Goal: Task Accomplishment & Management: Complete application form

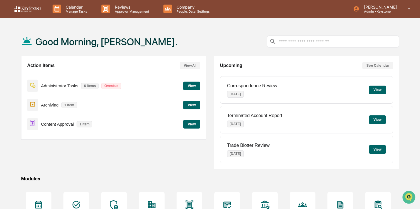
click at [187, 122] on button "View" at bounding box center [191, 124] width 17 height 9
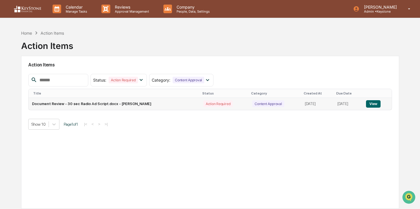
click at [375, 105] on button "View" at bounding box center [373, 103] width 15 height 7
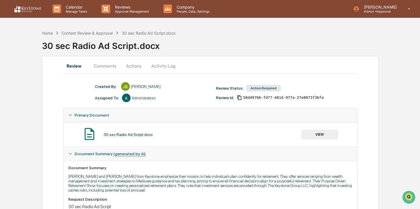
click at [127, 64] on button "Actions" at bounding box center [134, 66] width 26 height 14
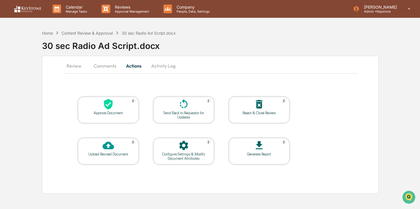
click at [109, 115] on div "Approve Document" at bounding box center [108, 110] width 61 height 26
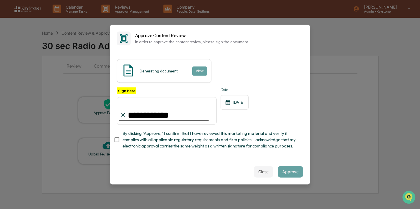
type input "**********"
click at [239, 145] on span "By clicking "Approve," I confirm that I have reviewed this marketing material a…" at bounding box center [211, 139] width 176 height 19
click at [285, 171] on button "Approve" at bounding box center [290, 171] width 25 height 11
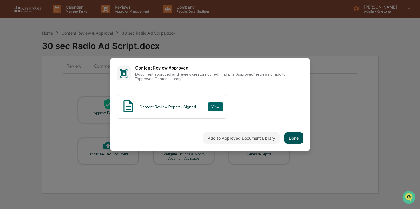
click at [295, 138] on button "Done" at bounding box center [293, 137] width 19 height 11
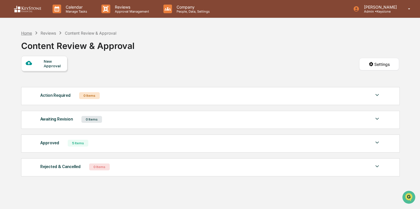
click at [26, 34] on div "Home" at bounding box center [26, 33] width 11 height 5
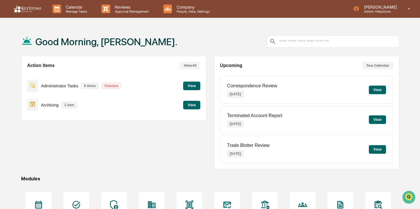
click at [190, 105] on button "View" at bounding box center [191, 105] width 17 height 9
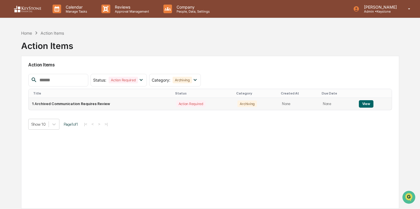
click at [363, 103] on button "View" at bounding box center [366, 103] width 15 height 7
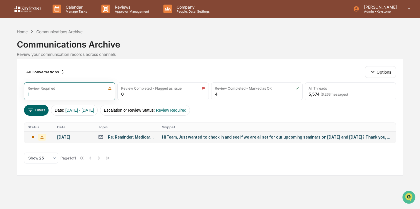
click at [312, 138] on div "Hi Team, Just wanted to check in and see if we are all set for our upcoming sem…" at bounding box center [276, 137] width 229 height 5
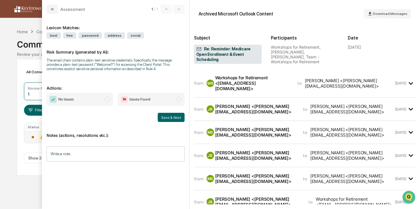
click at [137, 102] on span "Issues Found" at bounding box center [139, 99] width 21 height 6
click at [89, 99] on span "No Issues" at bounding box center [80, 99] width 67 height 13
click at [172, 121] on button "Save & Next" at bounding box center [171, 117] width 27 height 9
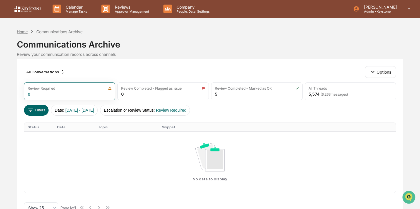
click at [21, 32] on div "Home" at bounding box center [22, 31] width 11 height 5
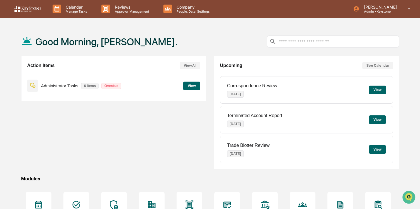
click at [190, 86] on button "View" at bounding box center [191, 85] width 17 height 9
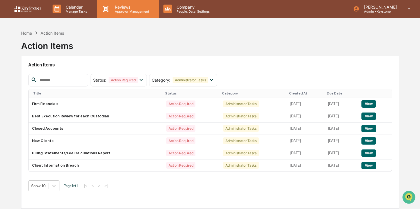
click at [130, 11] on p "Approval Management" at bounding box center [131, 11] width 42 height 4
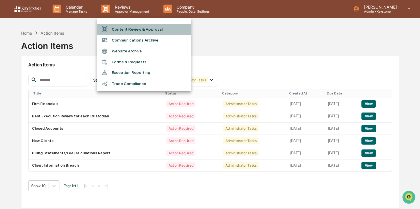
click at [143, 32] on li "Content Review & Approval" at bounding box center [144, 29] width 94 height 11
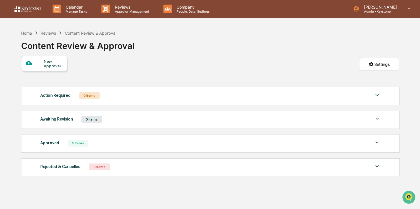
click at [53, 63] on div "New Approval" at bounding box center [53, 63] width 19 height 9
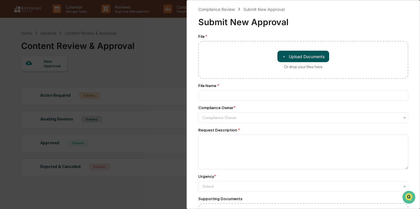
click at [293, 53] on button "＋ Upload Documents" at bounding box center [304, 56] width 52 height 11
type input "**********"
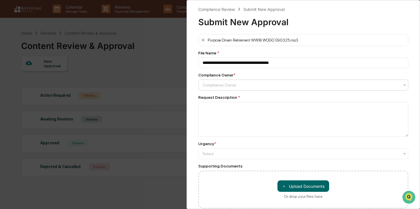
click at [240, 83] on div at bounding box center [301, 85] width 197 height 6
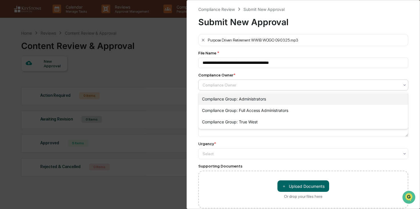
click at [242, 96] on div "Compliance Group: Administrators" at bounding box center [304, 98] width 210 height 11
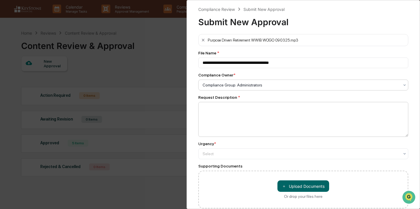
scroll to position [2, 0]
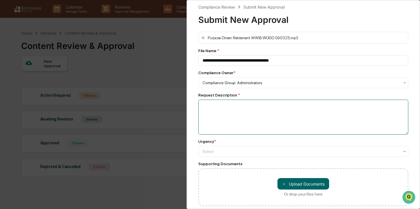
click at [242, 106] on textarea at bounding box center [303, 116] width 210 height 35
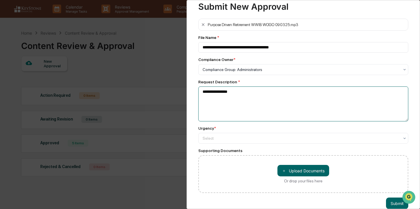
scroll to position [20, 0]
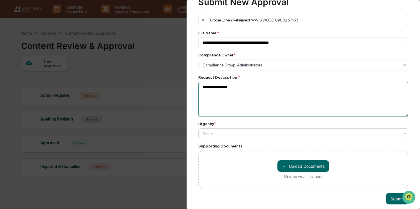
type textarea "**********"
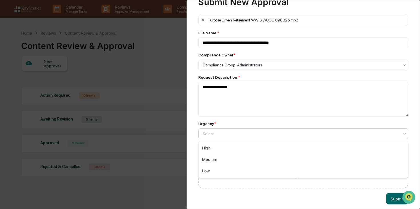
click at [267, 137] on div "Select" at bounding box center [301, 133] width 203 height 8
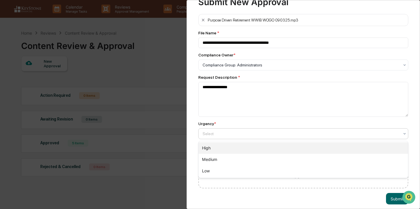
click at [267, 147] on div "High" at bounding box center [304, 147] width 210 height 11
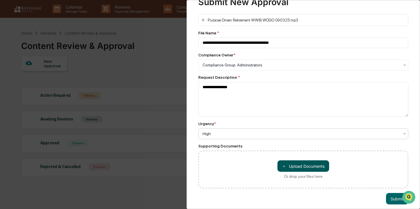
click at [292, 165] on button "＋ Upload Documents" at bounding box center [304, 165] width 52 height 11
click at [394, 202] on button "Submit" at bounding box center [397, 198] width 22 height 11
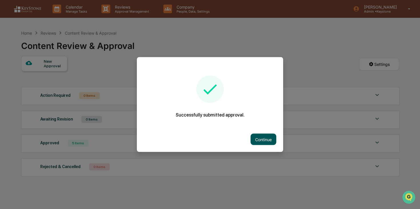
click at [262, 142] on button "Continue" at bounding box center [264, 138] width 26 height 11
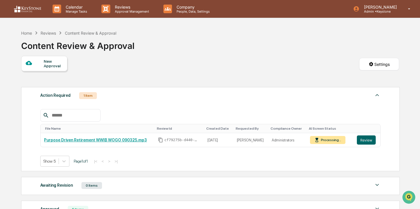
click at [42, 61] on div at bounding box center [35, 63] width 18 height 7
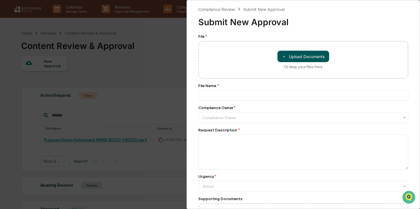
click at [284, 57] on span "＋" at bounding box center [284, 56] width 4 height 5
type input "**********"
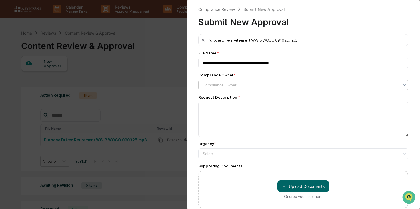
click at [230, 86] on div at bounding box center [301, 85] width 197 height 6
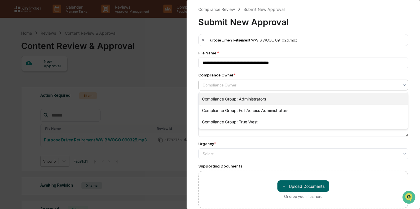
click at [232, 97] on div "Compliance Group: Administrators" at bounding box center [304, 98] width 210 height 11
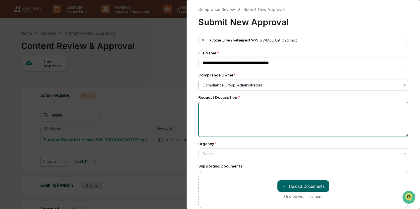
click at [232, 117] on textarea at bounding box center [303, 119] width 210 height 35
type textarea "**********"
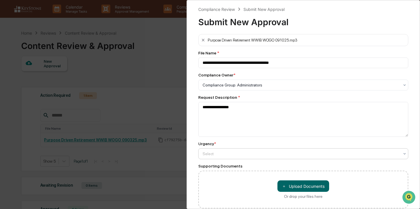
click at [310, 90] on div "Select" at bounding box center [303, 84] width 210 height 11
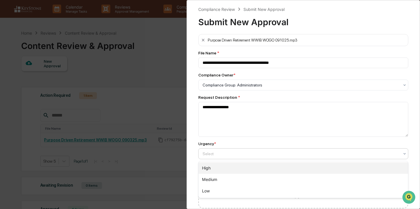
click at [300, 165] on div "High" at bounding box center [304, 167] width 210 height 11
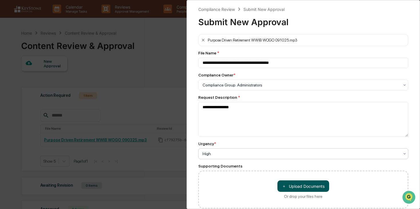
click at [306, 188] on button "＋ Upload Documents" at bounding box center [304, 185] width 52 height 11
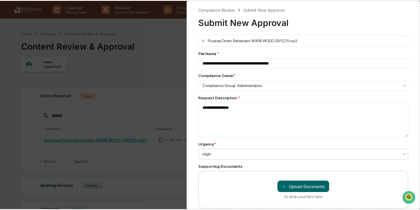
scroll to position [25, 0]
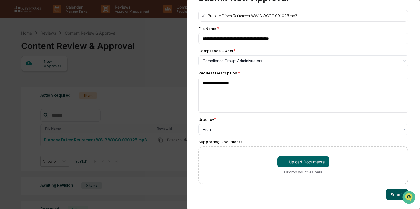
click at [392, 197] on button "Submit" at bounding box center [397, 193] width 22 height 11
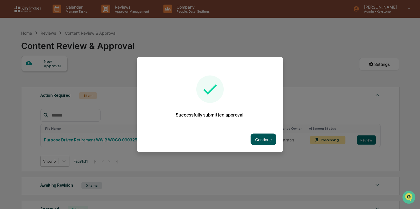
click at [258, 141] on button "Continue" at bounding box center [264, 138] width 26 height 11
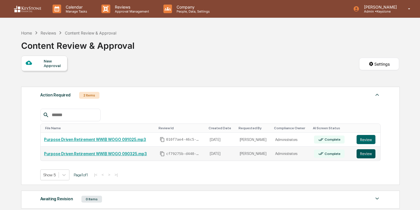
click at [367, 154] on button "Review" at bounding box center [366, 154] width 19 height 9
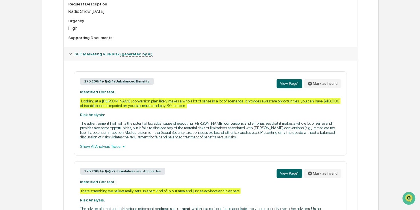
scroll to position [198, 0]
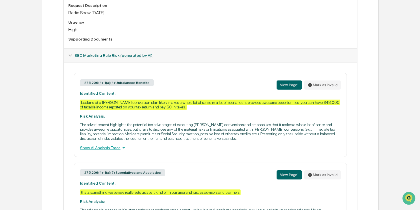
click at [111, 151] on div "Show AI Analysis Trace" at bounding box center [210, 148] width 261 height 6
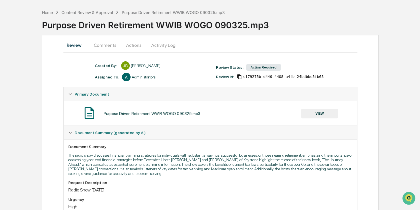
scroll to position [0, 0]
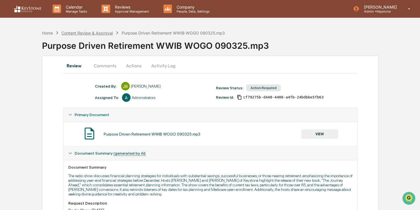
click at [101, 31] on div "Content Review & Approval" at bounding box center [86, 33] width 51 height 5
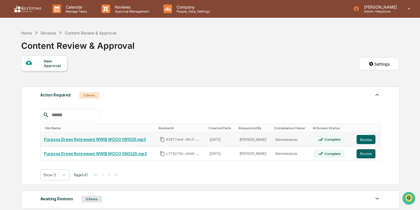
click at [135, 141] on link "Purpose Driven Retirement WWIB WOGO 091025.mp3" at bounding box center [95, 139] width 102 height 5
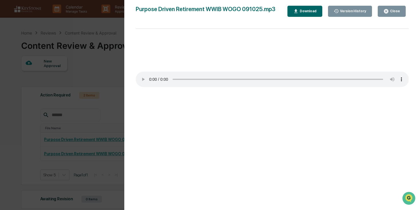
click at [390, 13] on div "Close" at bounding box center [392, 11] width 17 height 5
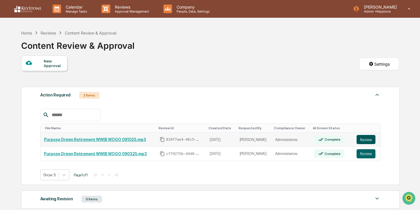
click at [362, 142] on button "Review" at bounding box center [366, 139] width 19 height 9
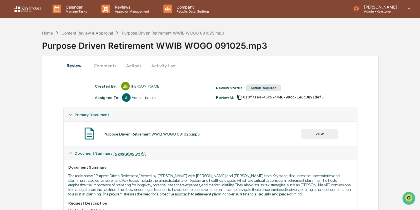
click at [158, 63] on button "Activity Log" at bounding box center [163, 66] width 33 height 14
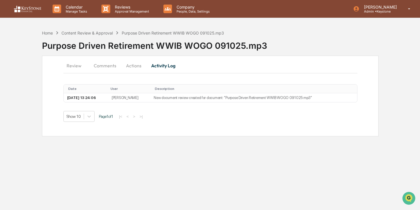
click at [138, 66] on button "Actions" at bounding box center [134, 66] width 26 height 14
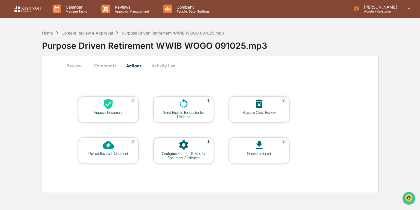
click at [113, 113] on div "Approve Document" at bounding box center [108, 113] width 51 height 4
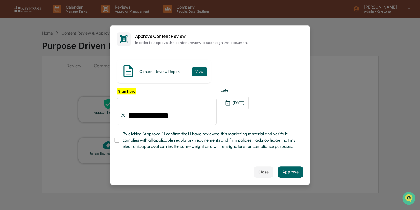
type input "**********"
click at [189, 136] on span "By clicking "Approve," I confirm that I have reviewed this marketing material a…" at bounding box center [211, 140] width 176 height 19
click at [297, 170] on button "Approve" at bounding box center [290, 172] width 25 height 11
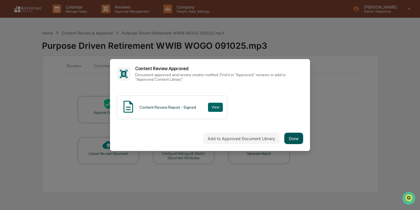
click at [297, 144] on button "Done" at bounding box center [293, 138] width 19 height 11
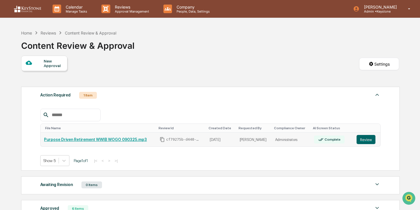
click at [126, 141] on link "Purpose Driven Retirement WWIB WOGO 090325.mp3" at bounding box center [95, 139] width 103 height 5
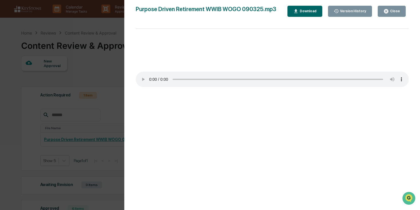
click at [393, 9] on div "Close" at bounding box center [394, 11] width 11 height 4
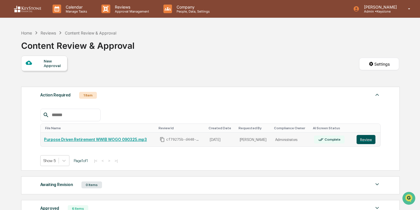
click at [370, 140] on button "Review" at bounding box center [366, 139] width 19 height 9
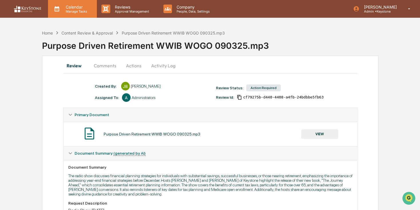
click at [54, 4] on div "Calendar Manage Tasks" at bounding box center [72, 9] width 49 height 18
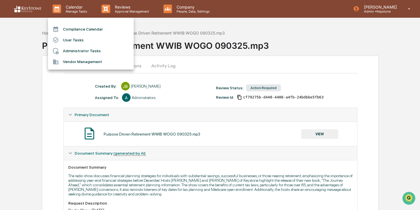
click at [118, 11] on div at bounding box center [210, 105] width 420 height 210
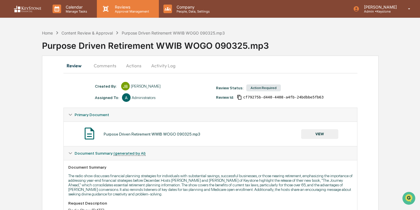
click at [119, 11] on p "Approval Management" at bounding box center [131, 11] width 42 height 4
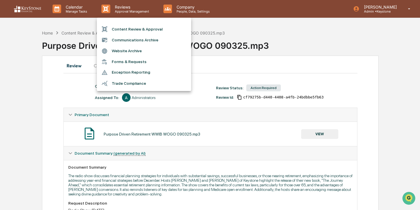
click at [61, 34] on div at bounding box center [210, 105] width 420 height 210
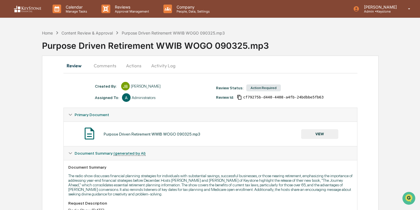
click at [48, 33] on div "Home" at bounding box center [47, 33] width 11 height 5
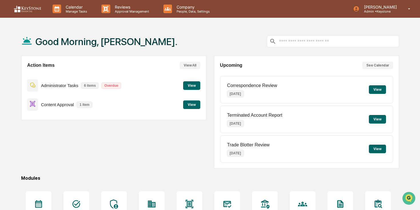
click at [188, 108] on button "View" at bounding box center [191, 105] width 17 height 9
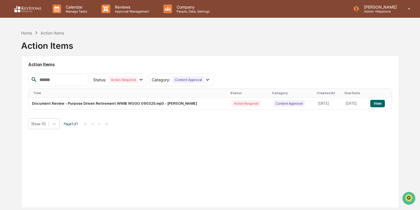
click at [27, 11] on img at bounding box center [27, 8] width 27 height 7
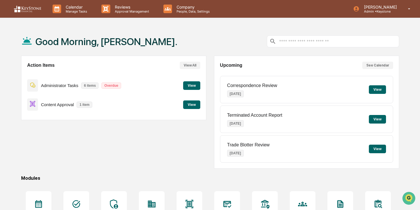
click at [188, 88] on button "View" at bounding box center [191, 85] width 17 height 9
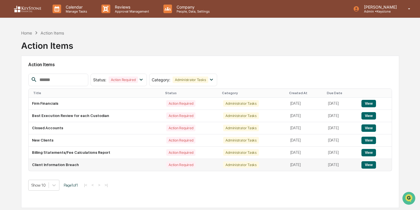
click at [368, 166] on button "View" at bounding box center [369, 165] width 15 height 7
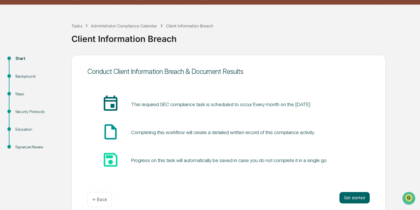
scroll to position [20, 0]
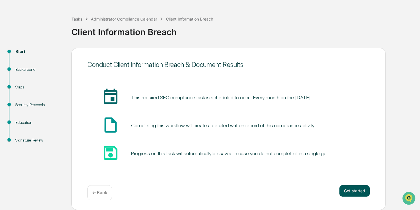
click at [351, 192] on button "Get started" at bounding box center [355, 191] width 30 height 11
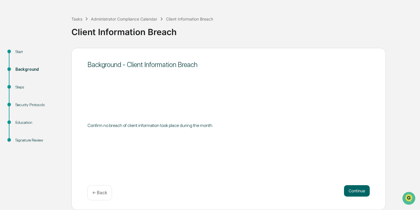
click at [351, 192] on button "Continue" at bounding box center [357, 191] width 26 height 11
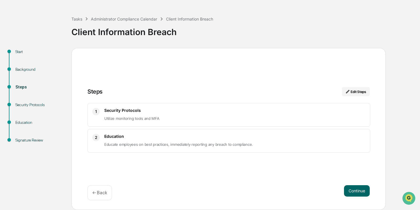
click at [101, 190] on div "← Back" at bounding box center [99, 193] width 25 height 15
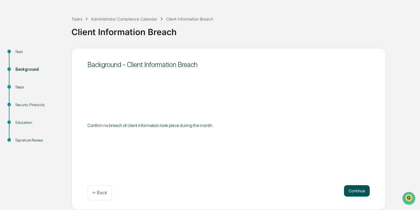
click at [361, 190] on button "Continue" at bounding box center [357, 191] width 26 height 11
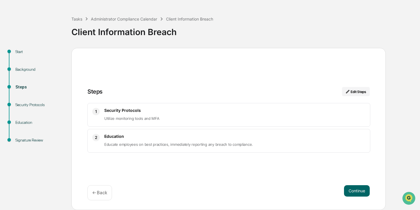
click at [361, 190] on button "Continue" at bounding box center [357, 191] width 26 height 11
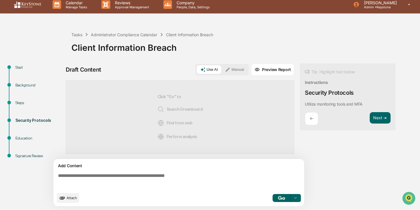
scroll to position [5, 0]
click at [239, 69] on button "Manual" at bounding box center [235, 69] width 26 height 9
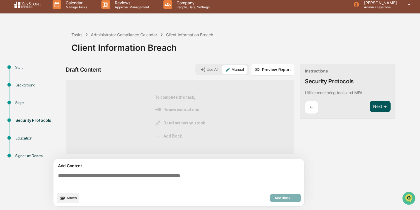
click at [380, 104] on button "Next ➔" at bounding box center [380, 107] width 21 height 12
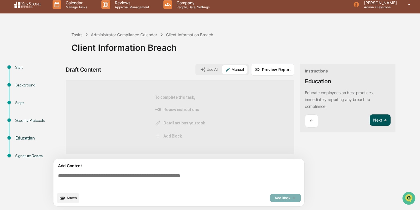
click at [378, 116] on button "Next ➔" at bounding box center [380, 121] width 21 height 12
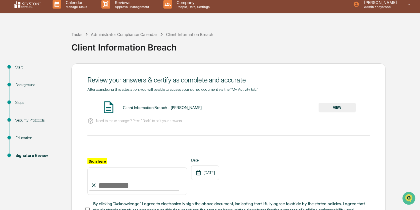
click at [134, 187] on input "Sign here" at bounding box center [137, 181] width 100 height 27
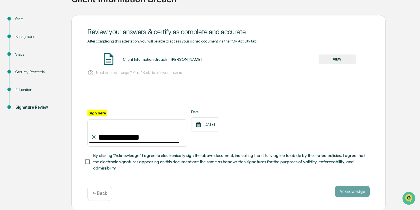
type input "**********"
click at [110, 156] on span "By clicking "Acknowledge" I agree to electronically sign the above document, in…" at bounding box center [229, 162] width 272 height 19
click at [347, 191] on button "Acknowledge" at bounding box center [352, 191] width 35 height 11
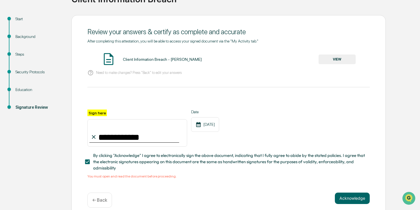
click at [336, 57] on button "VIEW" at bounding box center [337, 60] width 37 height 10
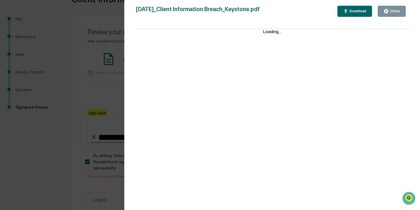
click at [399, 14] on button "Close" at bounding box center [392, 11] width 28 height 11
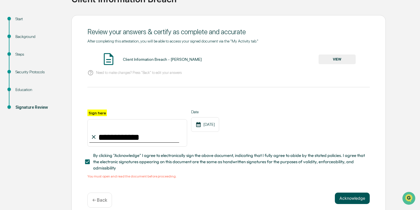
click at [356, 198] on button "Acknowledge" at bounding box center [352, 198] width 35 height 11
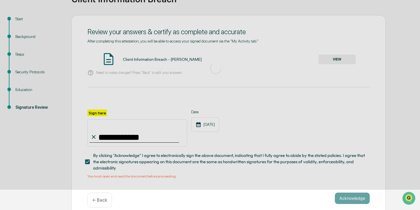
scroll to position [20, 0]
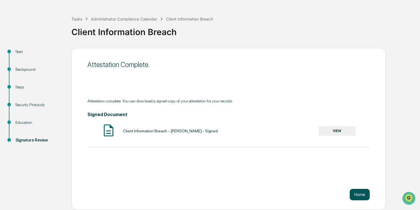
click at [363, 194] on button "Home" at bounding box center [360, 194] width 20 height 11
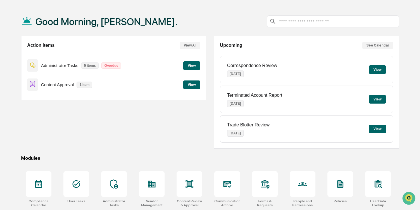
click at [194, 67] on button "View" at bounding box center [191, 65] width 17 height 9
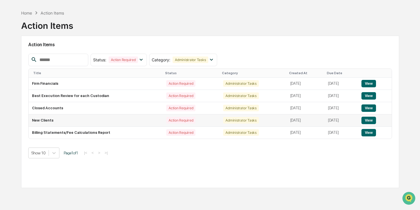
click at [374, 120] on button "View" at bounding box center [369, 120] width 15 height 7
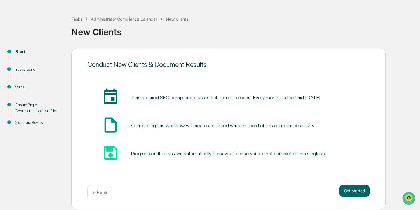
scroll to position [20, 0]
click at [353, 187] on button "Get started" at bounding box center [355, 191] width 30 height 11
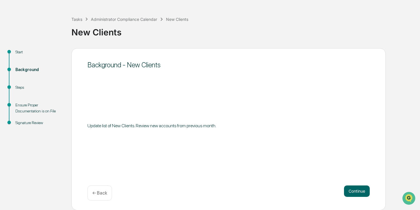
click at [353, 187] on button "Continue" at bounding box center [357, 191] width 26 height 11
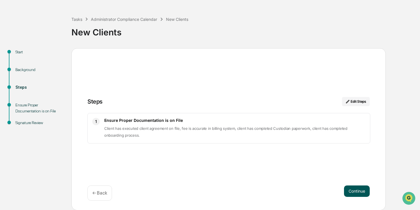
click at [353, 191] on button "Continue" at bounding box center [357, 191] width 26 height 11
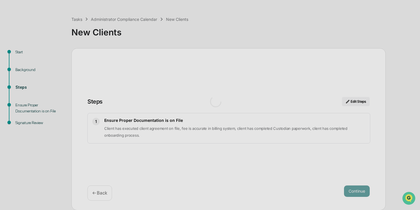
scroll to position [5, 0]
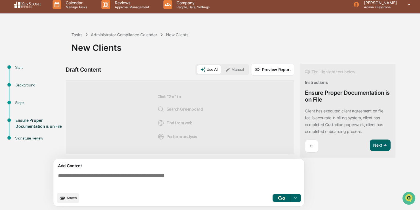
click at [240, 70] on button "Manual" at bounding box center [235, 69] width 26 height 9
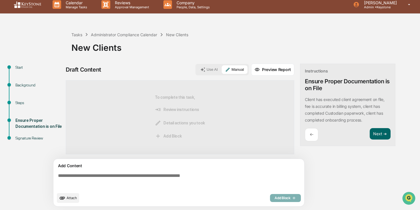
click at [209, 177] on textarea at bounding box center [180, 181] width 249 height 21
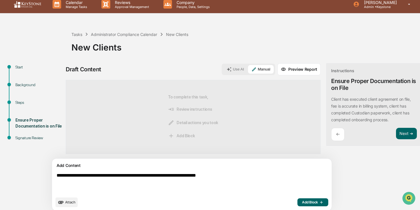
type textarea "**********"
click at [302, 201] on span "Add Block" at bounding box center [313, 202] width 22 height 5
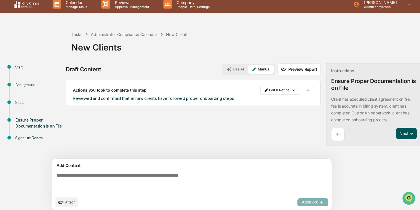
click at [396, 129] on button "Next ➔" at bounding box center [406, 134] width 21 height 12
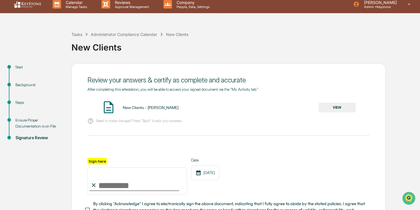
click at [341, 109] on button "VIEW" at bounding box center [337, 108] width 37 height 10
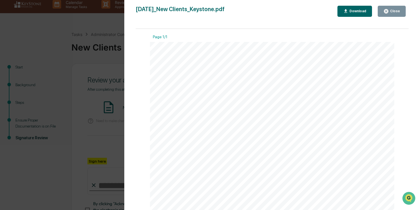
click at [399, 14] on button "Close" at bounding box center [392, 11] width 28 height 11
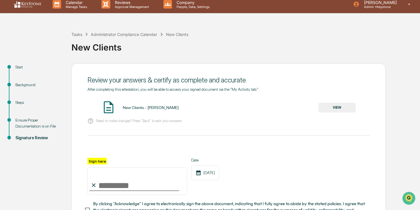
click at [161, 186] on input "Sign here" at bounding box center [137, 181] width 100 height 27
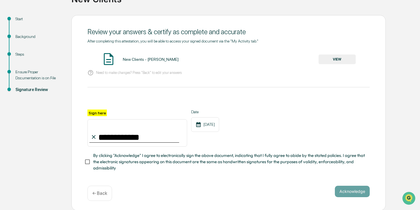
type input "**********"
click at [208, 155] on span "By clicking "Acknowledge" I agree to electronically sign the above document, in…" at bounding box center [229, 162] width 272 height 19
click at [346, 191] on button "Acknowledge" at bounding box center [352, 191] width 35 height 11
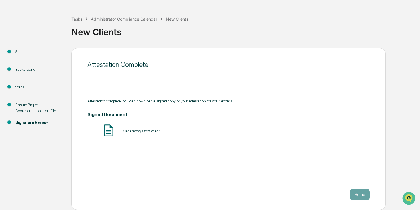
scroll to position [20, 0]
click at [362, 195] on button "Home" at bounding box center [360, 194] width 20 height 11
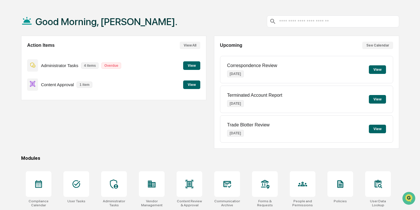
click at [196, 67] on button "View" at bounding box center [191, 65] width 17 height 9
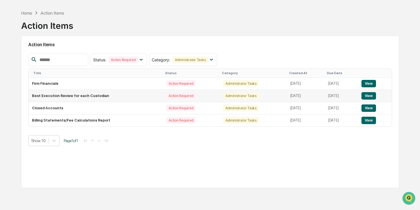
click at [371, 94] on button "View" at bounding box center [369, 95] width 15 height 7
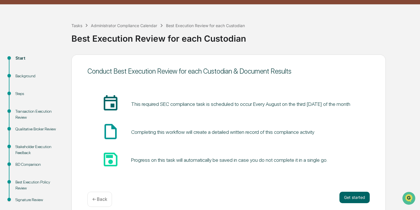
scroll to position [23, 0]
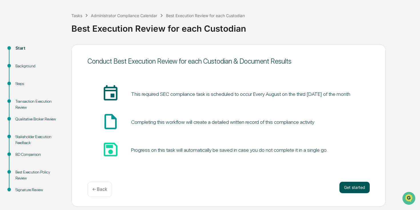
click at [349, 186] on button "Get started" at bounding box center [355, 187] width 30 height 11
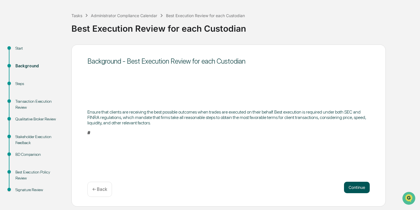
click at [349, 186] on button "Continue" at bounding box center [357, 187] width 26 height 11
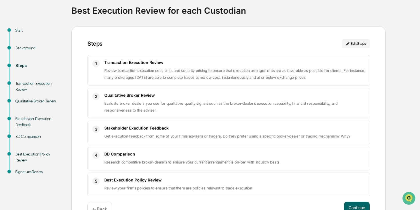
scroll to position [58, 0]
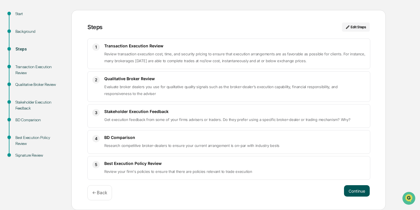
click at [358, 190] on button "Continue" at bounding box center [357, 191] width 26 height 11
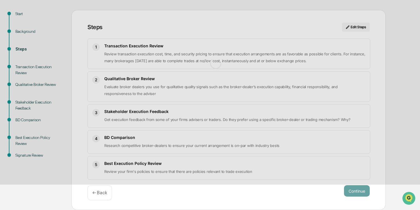
scroll to position [23, 0]
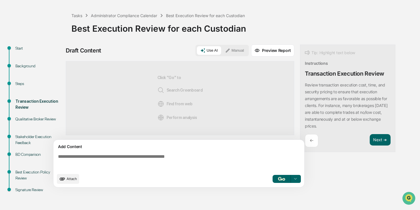
click at [238, 48] on button "Manual" at bounding box center [235, 50] width 26 height 9
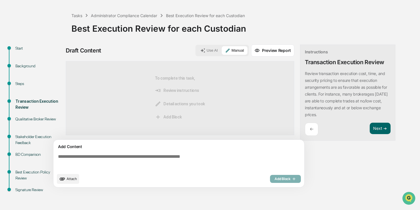
click at [207, 159] on textarea at bounding box center [180, 162] width 249 height 21
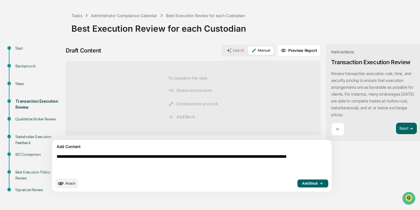
type textarea "**********"
click at [302, 185] on span "Add Block" at bounding box center [313, 184] width 22 height 5
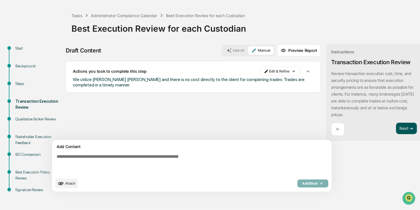
click at [396, 129] on button "Next ➔" at bounding box center [406, 129] width 21 height 12
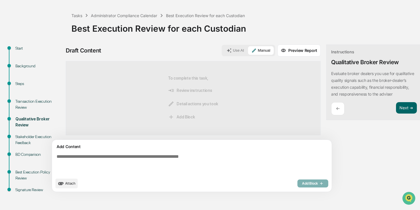
click at [200, 161] on textarea at bounding box center [178, 164] width 249 height 25
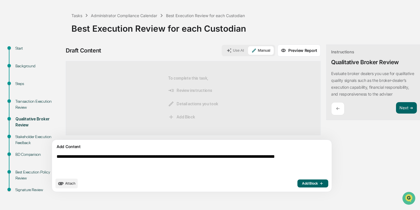
type textarea "**********"
click at [302, 183] on span "Add Block" at bounding box center [313, 184] width 22 height 5
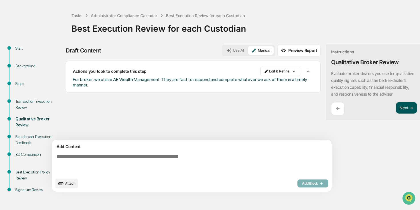
click at [396, 114] on button "Next ➔" at bounding box center [406, 108] width 21 height 12
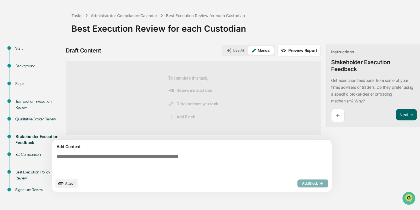
click at [195, 152] on div "Add Content Attach Add Block" at bounding box center [192, 166] width 280 height 52
click at [176, 153] on textarea at bounding box center [178, 164] width 249 height 25
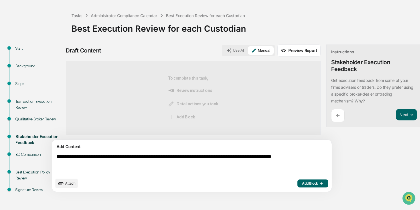
type textarea "**********"
click at [302, 183] on span "Add Block" at bounding box center [313, 184] width 22 height 5
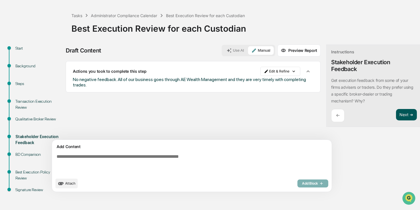
click at [396, 116] on button "Next ➔" at bounding box center [406, 115] width 21 height 12
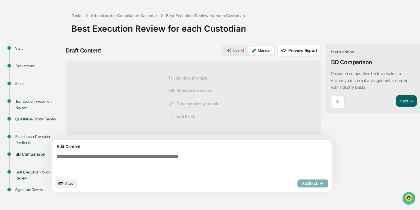
click at [223, 52] on button "Use AI" at bounding box center [235, 50] width 24 height 9
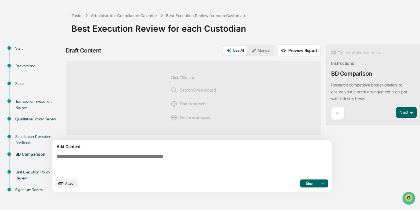
click at [300, 186] on button "button" at bounding box center [309, 184] width 18 height 8
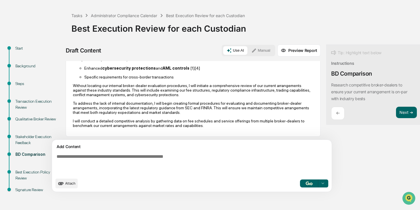
scroll to position [189, 0]
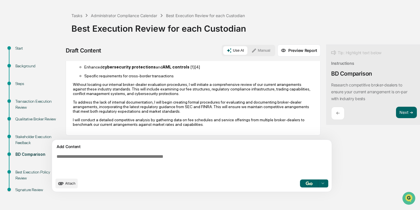
click at [248, 53] on button "Manual" at bounding box center [261, 50] width 26 height 9
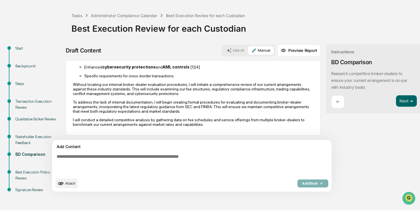
click at [189, 160] on textarea at bounding box center [178, 164] width 249 height 25
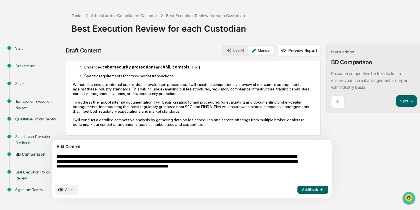
type textarea "**********"
click at [298, 193] on button "Add Block" at bounding box center [313, 190] width 31 height 8
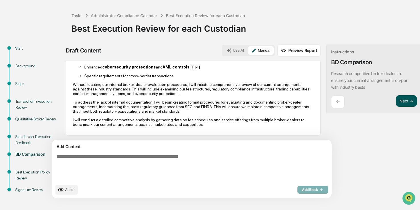
click at [396, 99] on button "Next ➔" at bounding box center [406, 101] width 21 height 12
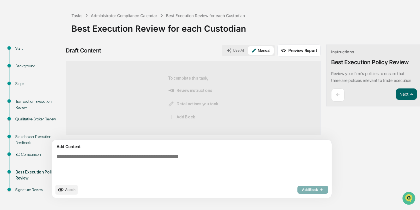
click at [244, 156] on textarea at bounding box center [178, 167] width 249 height 31
click at [214, 157] on textarea at bounding box center [178, 167] width 249 height 31
click at [223, 53] on button "Use AI" at bounding box center [235, 50] width 24 height 9
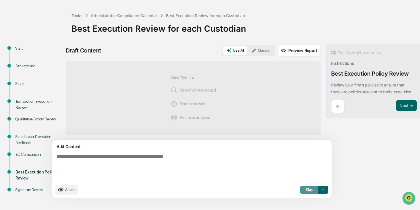
click at [306, 191] on img "button" at bounding box center [309, 190] width 7 height 4
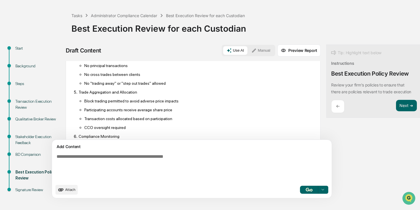
scroll to position [387, 0]
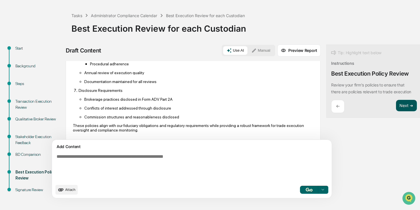
click at [396, 102] on button "Next ➔" at bounding box center [406, 106] width 21 height 12
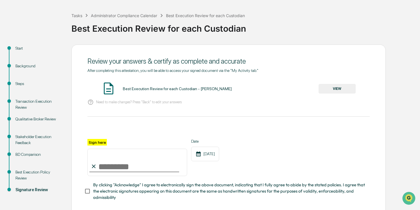
click at [340, 92] on button "VIEW" at bounding box center [337, 89] width 37 height 10
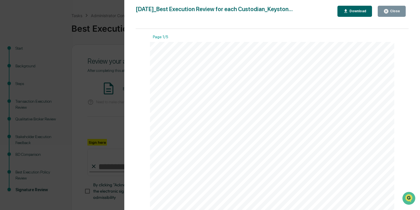
click at [387, 12] on icon "button" at bounding box center [386, 11] width 4 height 4
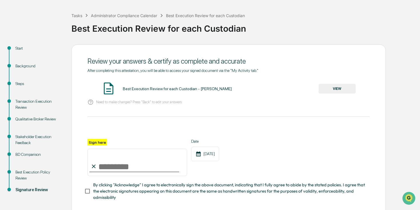
click at [146, 168] on input "Sign here" at bounding box center [137, 162] width 100 height 27
type input "**********"
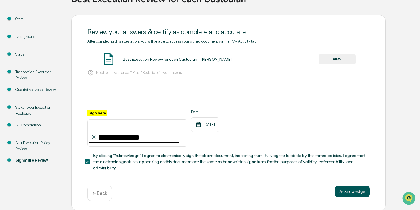
click at [346, 186] on button "Acknowledge" at bounding box center [352, 191] width 35 height 11
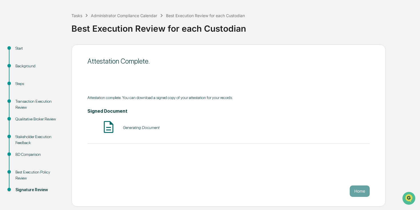
scroll to position [23, 0]
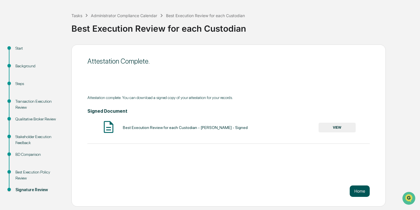
click at [361, 189] on button "Home" at bounding box center [360, 191] width 20 height 11
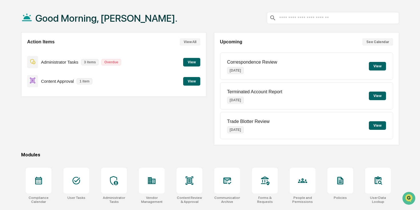
click at [195, 61] on button "View" at bounding box center [191, 62] width 17 height 9
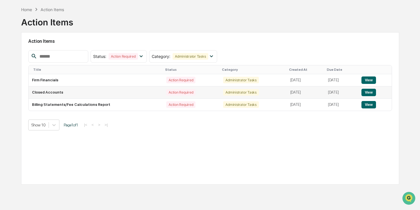
click at [375, 92] on button "View" at bounding box center [369, 92] width 15 height 7
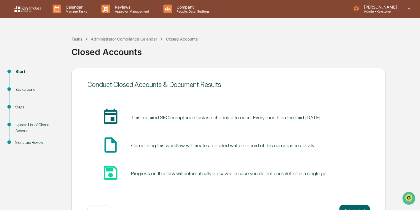
scroll to position [20, 0]
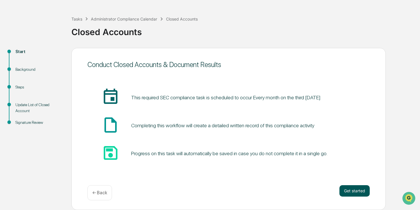
click at [348, 190] on button "Get started" at bounding box center [355, 191] width 30 height 11
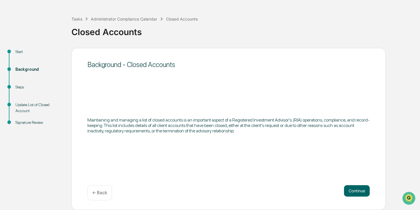
click at [348, 190] on button "Continue" at bounding box center [357, 191] width 26 height 11
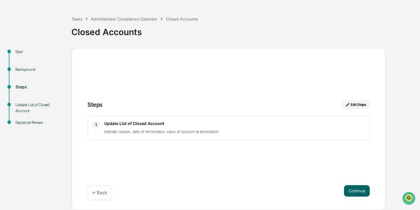
click at [348, 190] on button "Continue" at bounding box center [357, 191] width 26 height 11
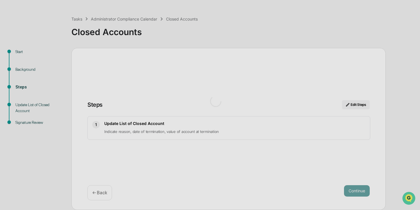
scroll to position [5, 0]
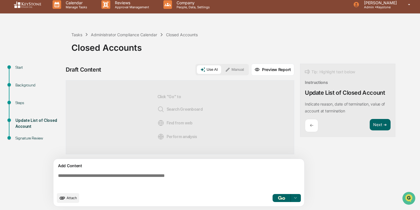
click at [214, 177] on textarea at bounding box center [180, 181] width 249 height 21
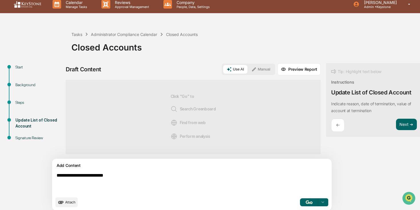
click at [252, 71] on icon at bounding box center [254, 69] width 5 height 5
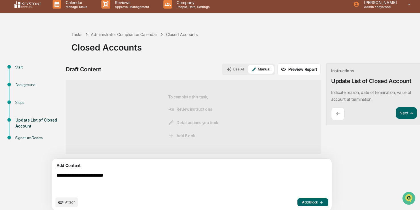
click at [157, 177] on textarea "**********" at bounding box center [178, 183] width 249 height 25
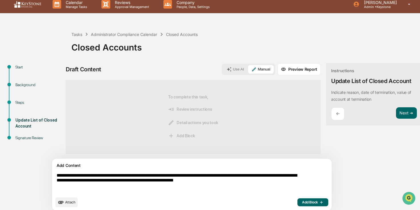
type textarea "**********"
click at [298, 205] on button "Add Block" at bounding box center [313, 203] width 31 height 8
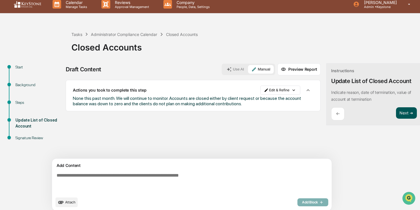
click at [396, 115] on button "Next ➔" at bounding box center [406, 113] width 21 height 12
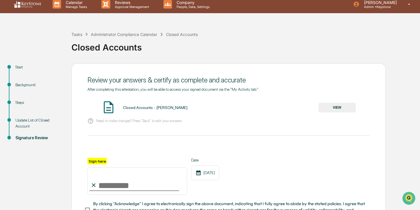
click at [347, 107] on button "VIEW" at bounding box center [337, 108] width 37 height 10
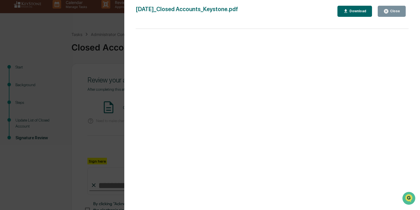
click at [396, 9] on div "Close" at bounding box center [392, 11] width 17 height 5
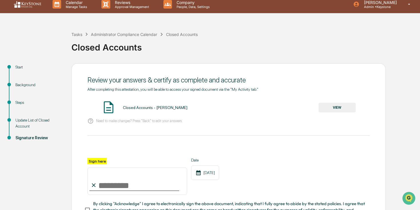
click at [152, 180] on input "Sign here" at bounding box center [137, 181] width 100 height 27
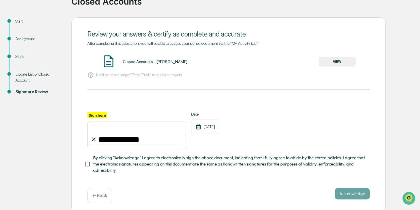
scroll to position [50, 0]
type input "**********"
click at [183, 163] on span "By clicking "Acknowledge" I agree to electronically sign the above document, in…" at bounding box center [229, 164] width 272 height 19
click at [355, 193] on button "Acknowledge" at bounding box center [352, 194] width 35 height 11
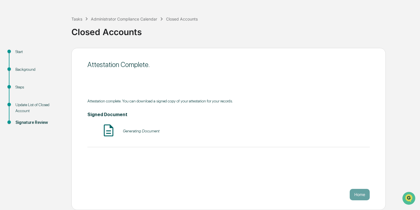
scroll to position [20, 0]
click at [364, 194] on button "Home" at bounding box center [360, 194] width 20 height 11
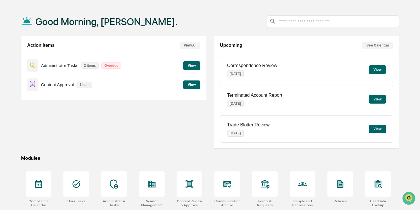
click at [195, 67] on button "View" at bounding box center [191, 65] width 17 height 9
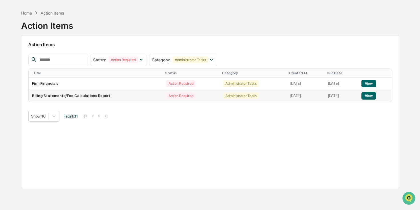
click at [370, 94] on button "View" at bounding box center [369, 95] width 15 height 7
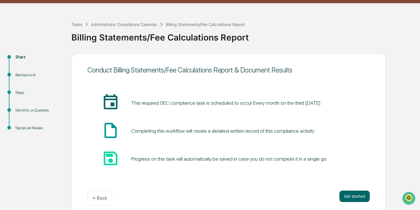
scroll to position [17, 0]
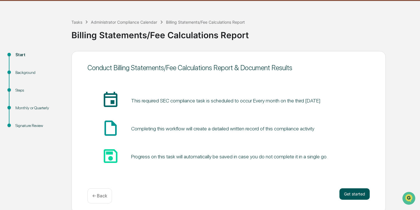
click at [348, 192] on button "Get started" at bounding box center [355, 194] width 30 height 11
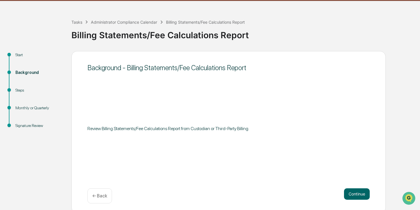
click at [348, 192] on button "Continue" at bounding box center [357, 194] width 26 height 11
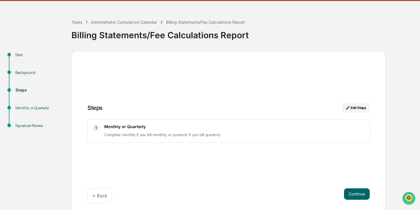
click at [348, 192] on button "Continue" at bounding box center [357, 194] width 26 height 11
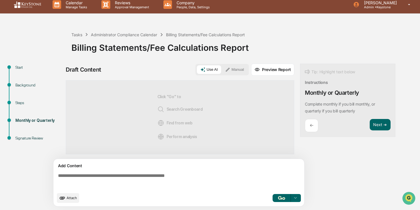
scroll to position [5, 0]
click at [236, 70] on button "Manual" at bounding box center [235, 69] width 26 height 9
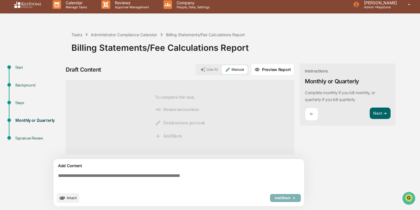
click at [64, 202] on button "Attach" at bounding box center [68, 199] width 22 height 10
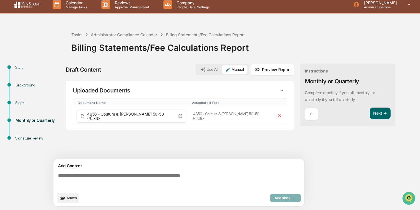
click at [125, 174] on textarea at bounding box center [180, 181] width 249 height 21
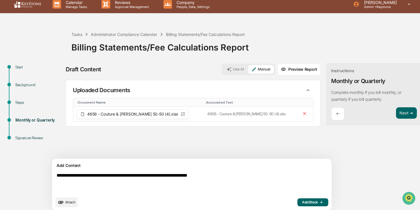
type textarea "**********"
click at [302, 203] on span "Add Block" at bounding box center [313, 202] width 22 height 5
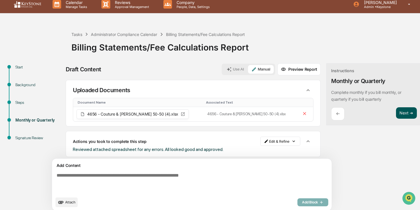
click at [396, 113] on button "Next ➔" at bounding box center [406, 113] width 21 height 12
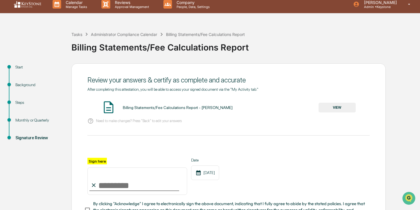
click at [154, 182] on input "Sign here" at bounding box center [137, 181] width 100 height 27
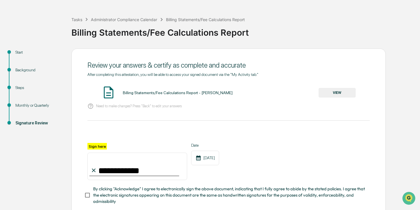
type input "**********"
click at [157, 194] on span "By clicking "Acknowledge" I agree to electronically sign the above document, in…" at bounding box center [229, 195] width 272 height 19
click at [340, 95] on button "VIEW" at bounding box center [337, 93] width 37 height 10
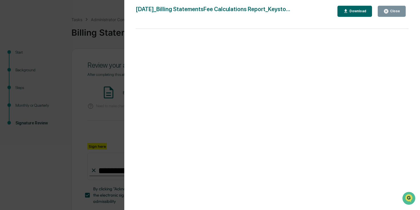
click at [393, 13] on div "Close" at bounding box center [394, 11] width 11 height 4
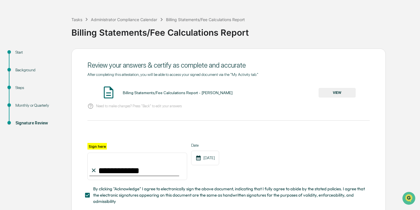
scroll to position [53, 0]
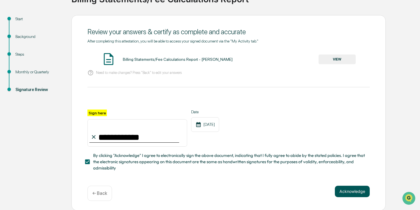
click at [348, 193] on button "Acknowledge" at bounding box center [352, 191] width 35 height 11
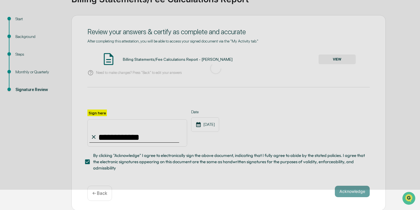
scroll to position [20, 0]
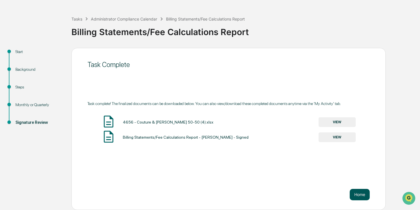
click at [362, 194] on button "Home" at bounding box center [360, 194] width 20 height 11
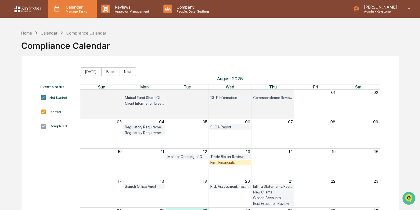
click at [65, 12] on p "Manage Tasks" at bounding box center [75, 11] width 29 height 4
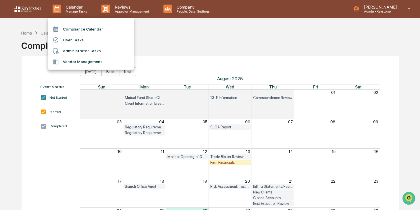
click at [26, 34] on div at bounding box center [210, 105] width 420 height 210
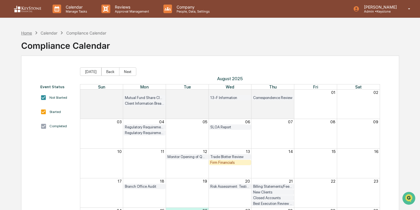
click at [28, 34] on div "Home" at bounding box center [26, 33] width 11 height 5
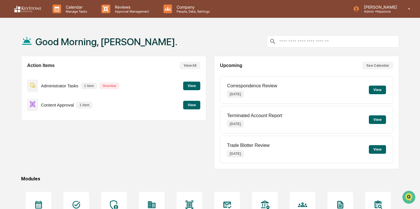
click at [192, 105] on button "View" at bounding box center [191, 105] width 17 height 9
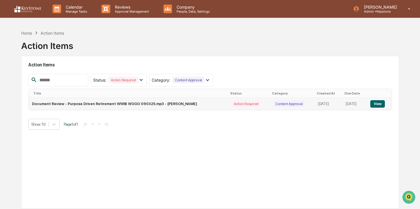
click at [378, 103] on button "View" at bounding box center [377, 103] width 15 height 7
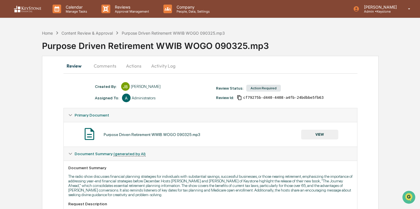
click at [156, 66] on button "Activity Log" at bounding box center [163, 66] width 33 height 14
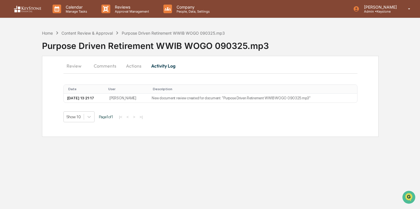
click at [102, 65] on button "Comments" at bounding box center [105, 66] width 32 height 14
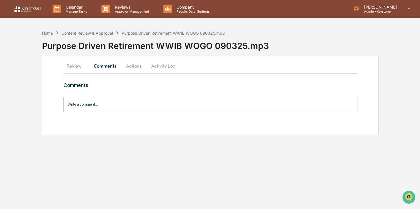
click at [133, 65] on button "Actions" at bounding box center [134, 66] width 26 height 14
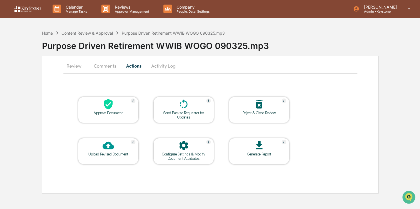
click at [94, 154] on div "Upload Revised Document" at bounding box center [108, 154] width 51 height 4
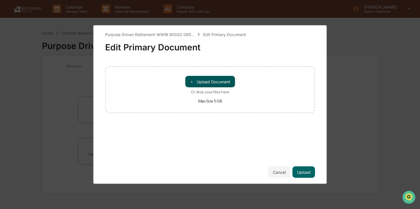
click at [193, 84] on button "＋ Upload Document" at bounding box center [210, 81] width 50 height 11
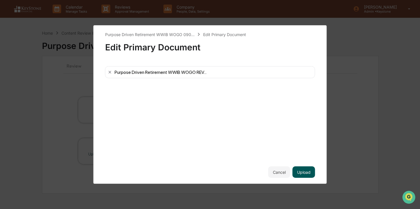
click at [302, 174] on button "Upload" at bounding box center [304, 171] width 23 height 11
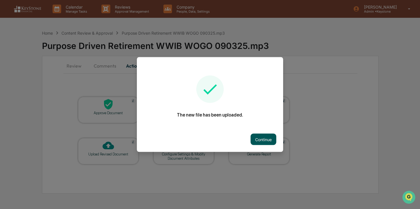
click at [266, 138] on button "Continue" at bounding box center [264, 138] width 26 height 11
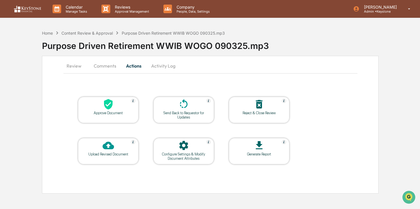
click at [75, 64] on button "Review" at bounding box center [76, 66] width 26 height 14
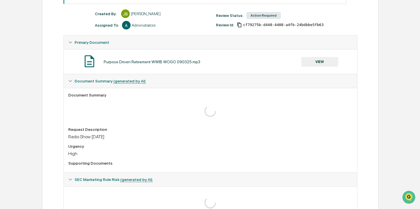
scroll to position [146, 0]
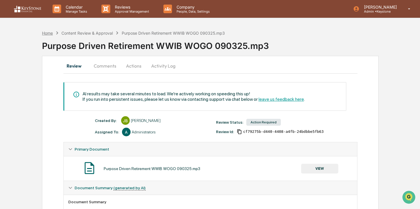
click at [48, 31] on div "Home" at bounding box center [47, 33] width 11 height 5
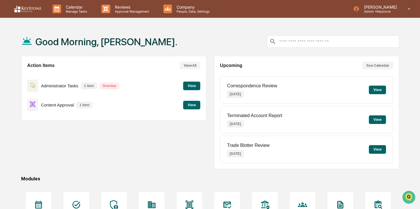
click at [202, 105] on div "Action Items View All Administrator Tasks 1 item Overdue View Content Approval …" at bounding box center [113, 88] width 185 height 65
click at [196, 105] on button "View" at bounding box center [191, 105] width 17 height 9
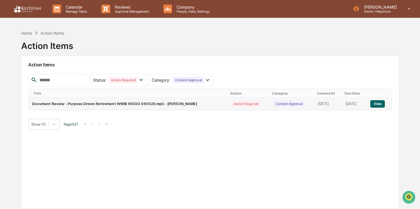
click at [382, 104] on button "View" at bounding box center [377, 103] width 15 height 7
